Goal: Task Accomplishment & Management: Manage account settings

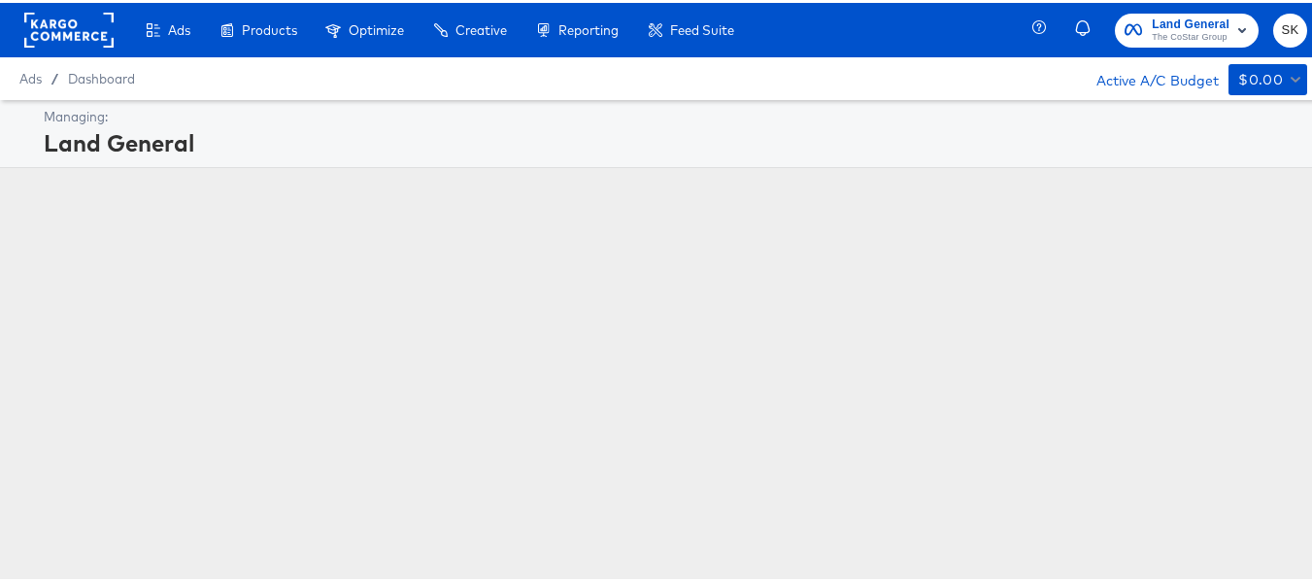
scroll to position [1, 0]
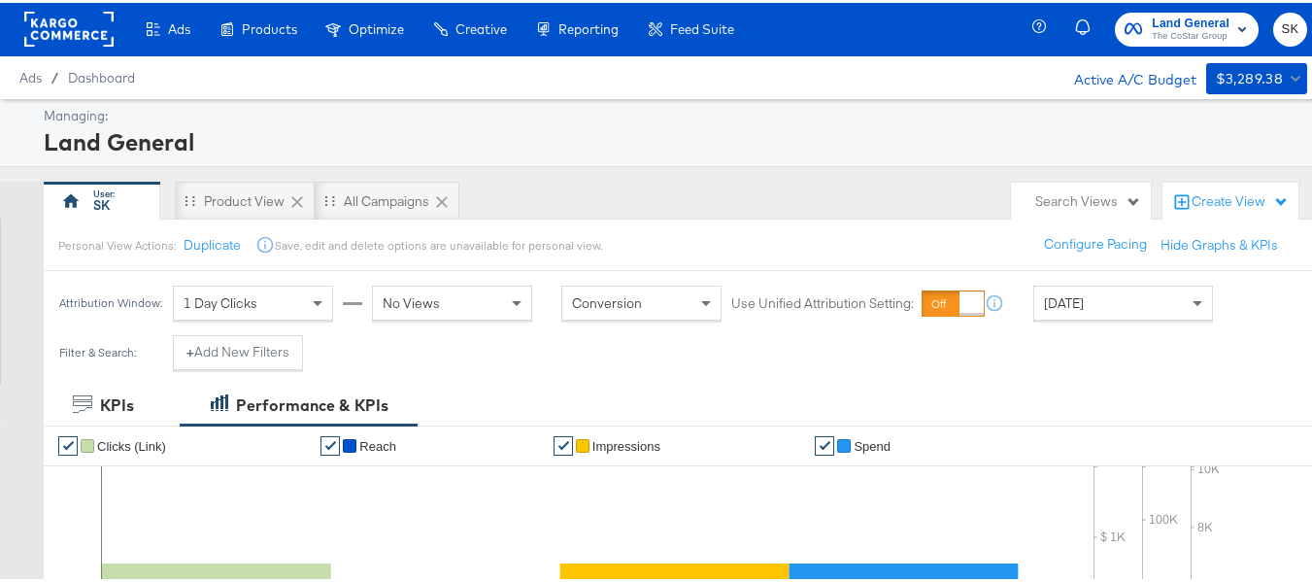
click at [1189, 19] on span "Land General" at bounding box center [1191, 21] width 78 height 20
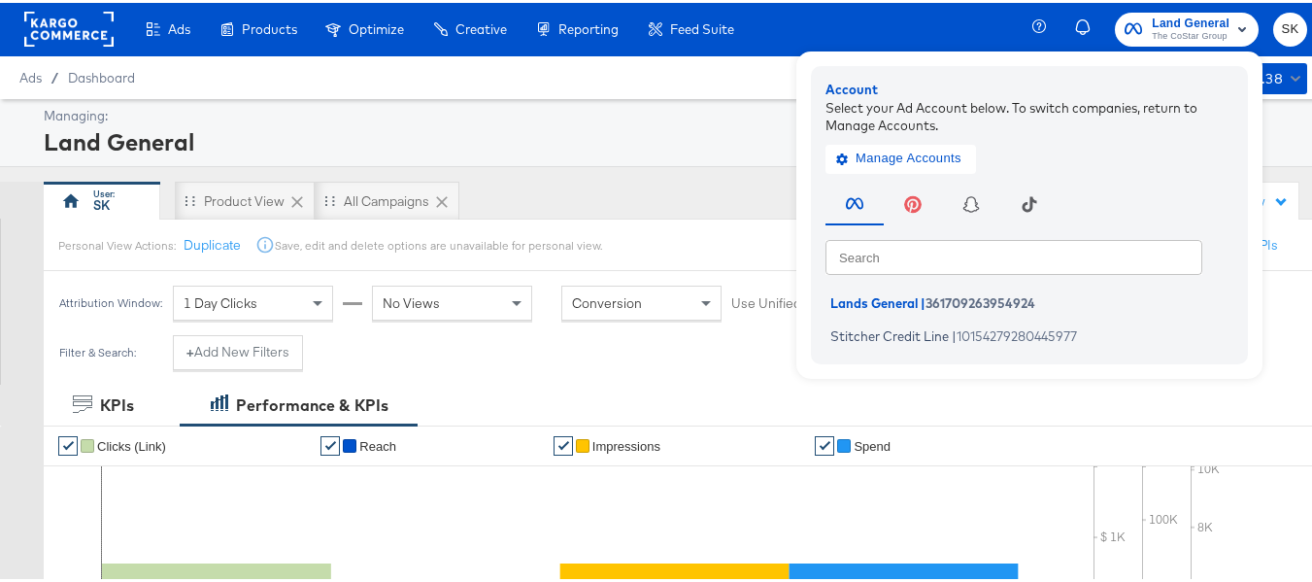
click at [877, 349] on div "Account Select your Ad Account below. To switch companies, return to Manage Acc…" at bounding box center [1029, 212] width 437 height 298
click at [876, 333] on span "Stitcher Credit Line" at bounding box center [889, 332] width 118 height 16
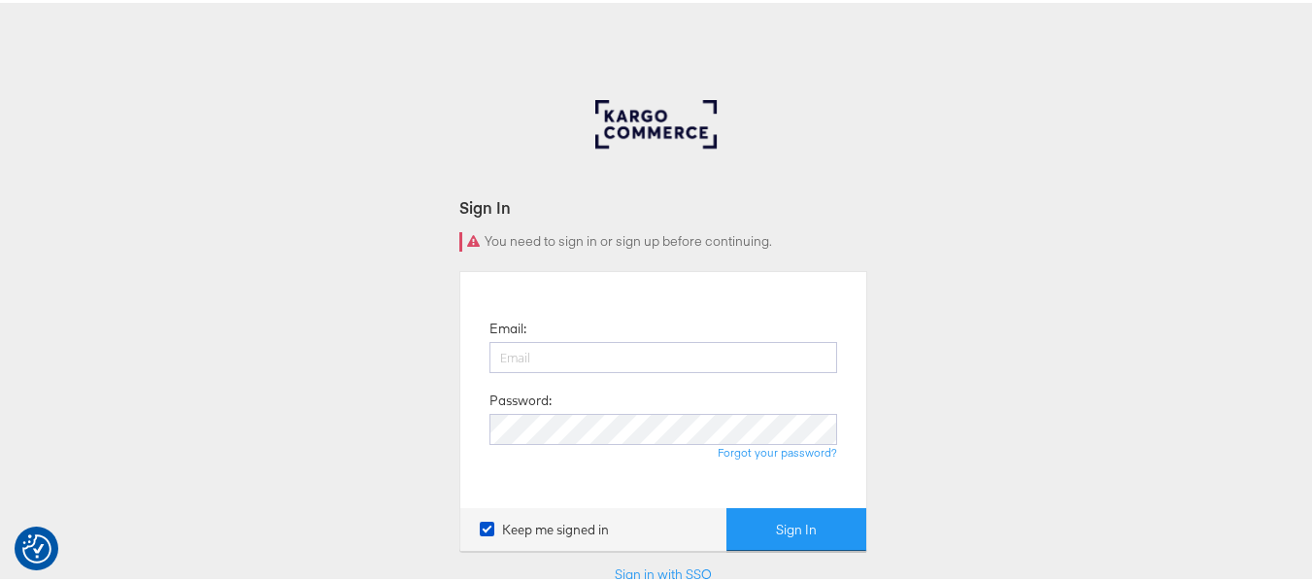
type input "[PERSON_NAME][EMAIL_ADDRESS][DOMAIN_NAME]"
click at [755, 501] on div "Email: shravan.kumar@kargo.com Password: Forgot your password? Keep me signed i…" at bounding box center [663, 408] width 408 height 280
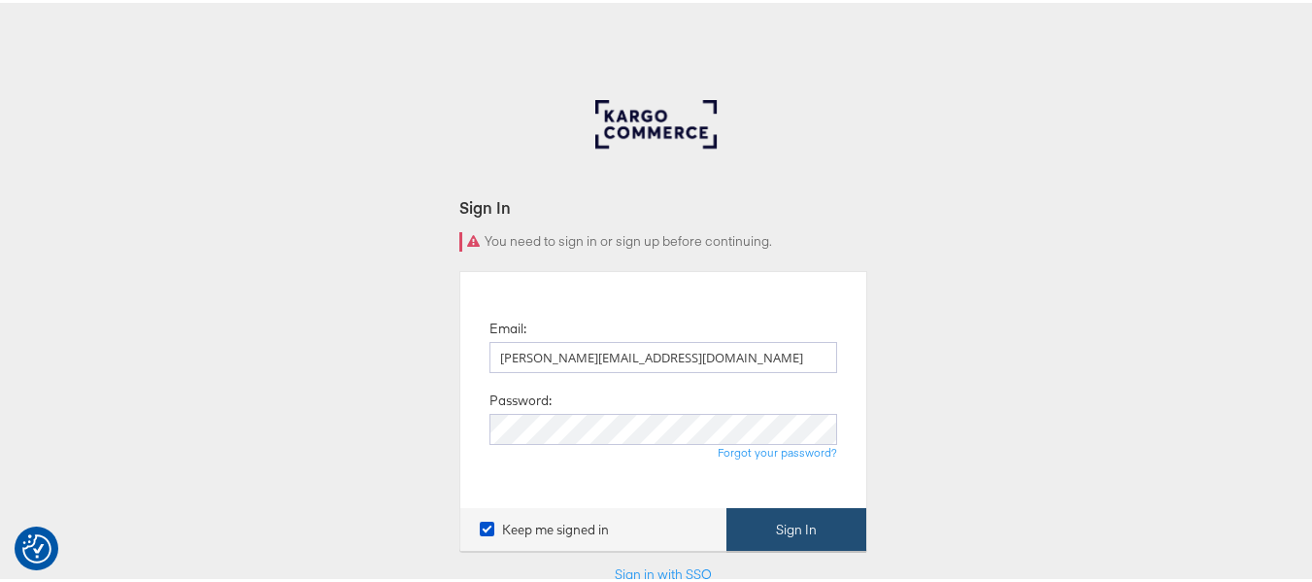
click at [753, 523] on button "Sign In" at bounding box center [796, 527] width 140 height 44
